Goal: Information Seeking & Learning: Find specific fact

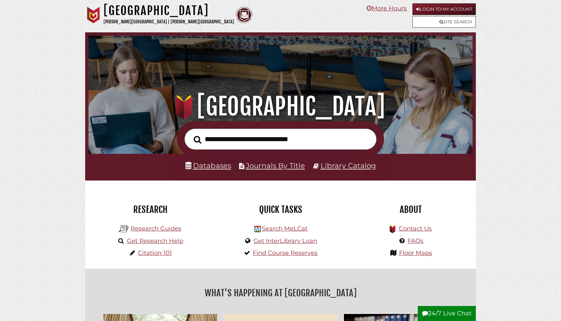
scroll to position [127, 381]
click at [268, 135] on input "text" at bounding box center [280, 140] width 192 height 22
click at [396, 150] on div at bounding box center [280, 139] width 391 height 36
click at [219, 166] on link "Databases" at bounding box center [208, 165] width 46 height 9
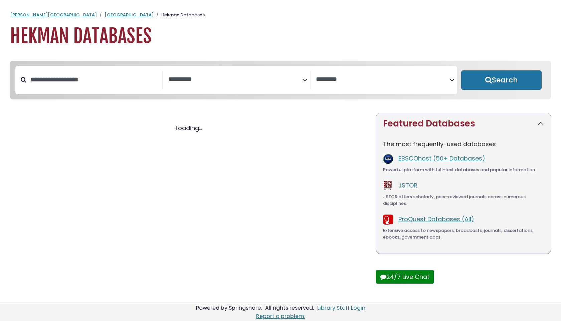
select select "Database Subject Filter"
select select "Database Vendors Filter"
select select "Database Subject Filter"
select select "Database Vendors Filter"
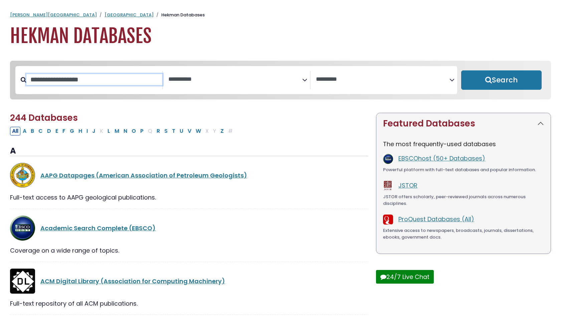
click at [128, 85] on input "Search database by title or keyword" at bounding box center [94, 79] width 136 height 11
type input "*****"
click at [461, 70] on button "Search" at bounding box center [501, 79] width 80 height 19
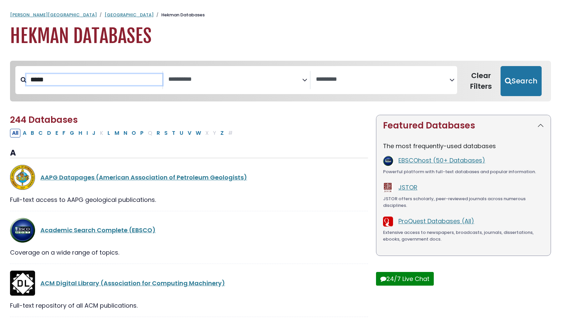
select select "Database Subject Filter"
select select "Database Vendors Filter"
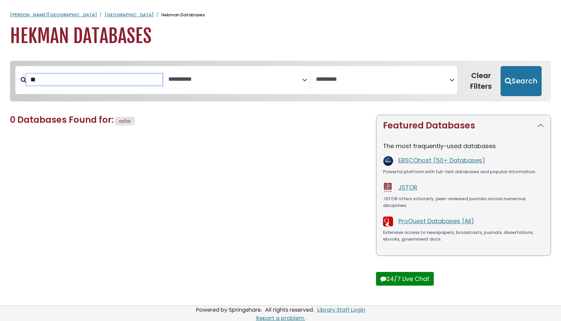
type input "*"
